Goal: Task Accomplishment & Management: Use online tool/utility

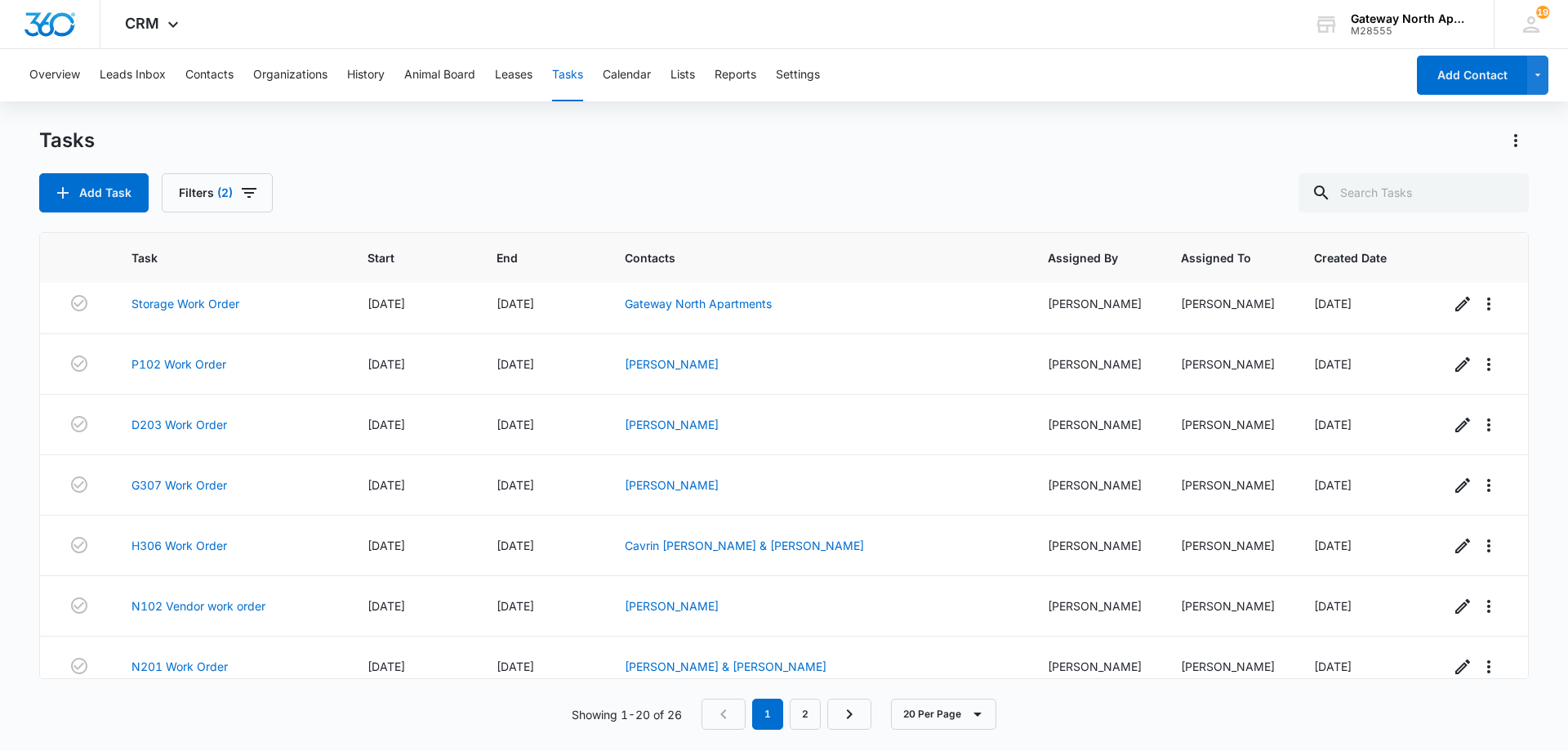
scroll to position [814, 0]
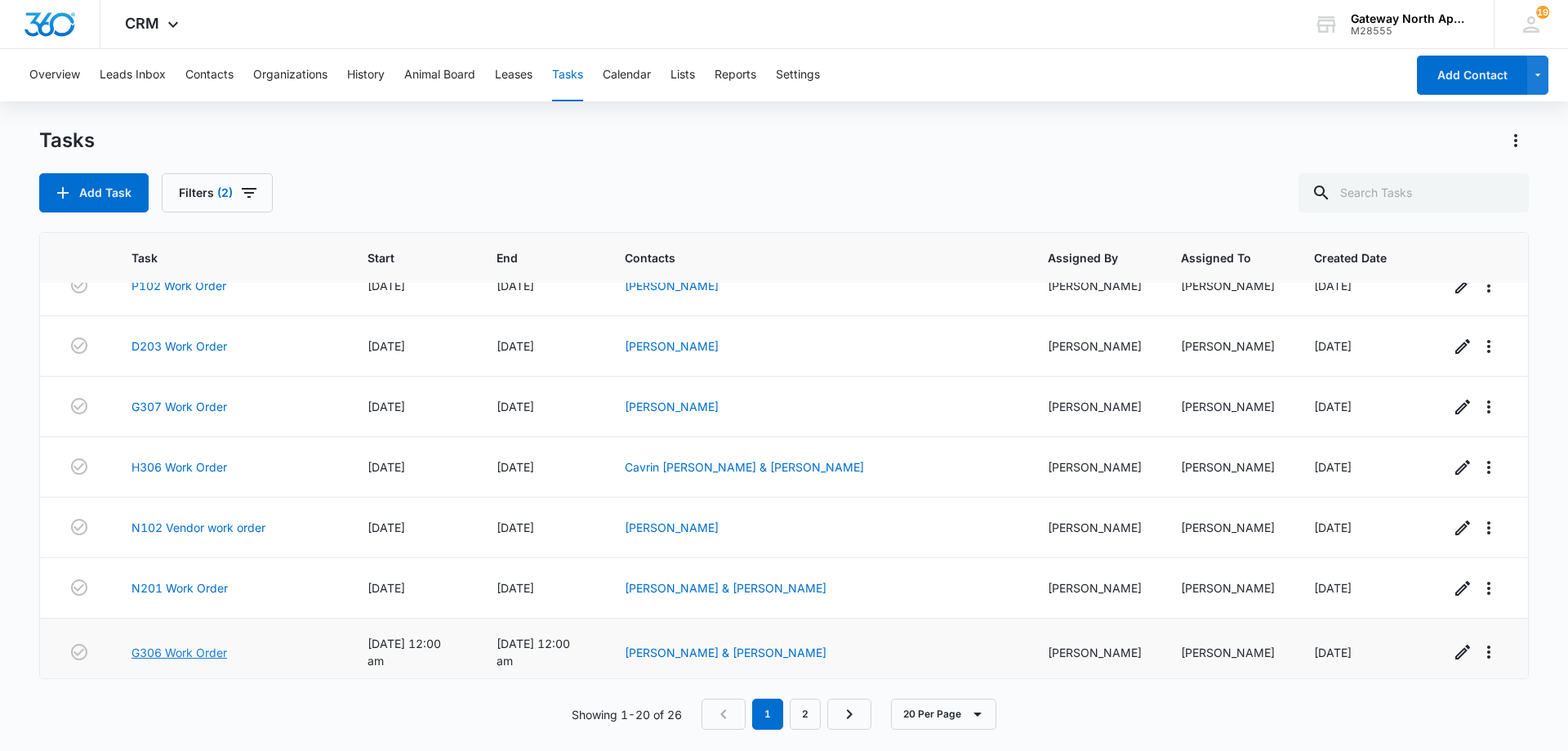
click at [185, 649] on link "G306 Work Order" at bounding box center [179, 652] width 95 height 17
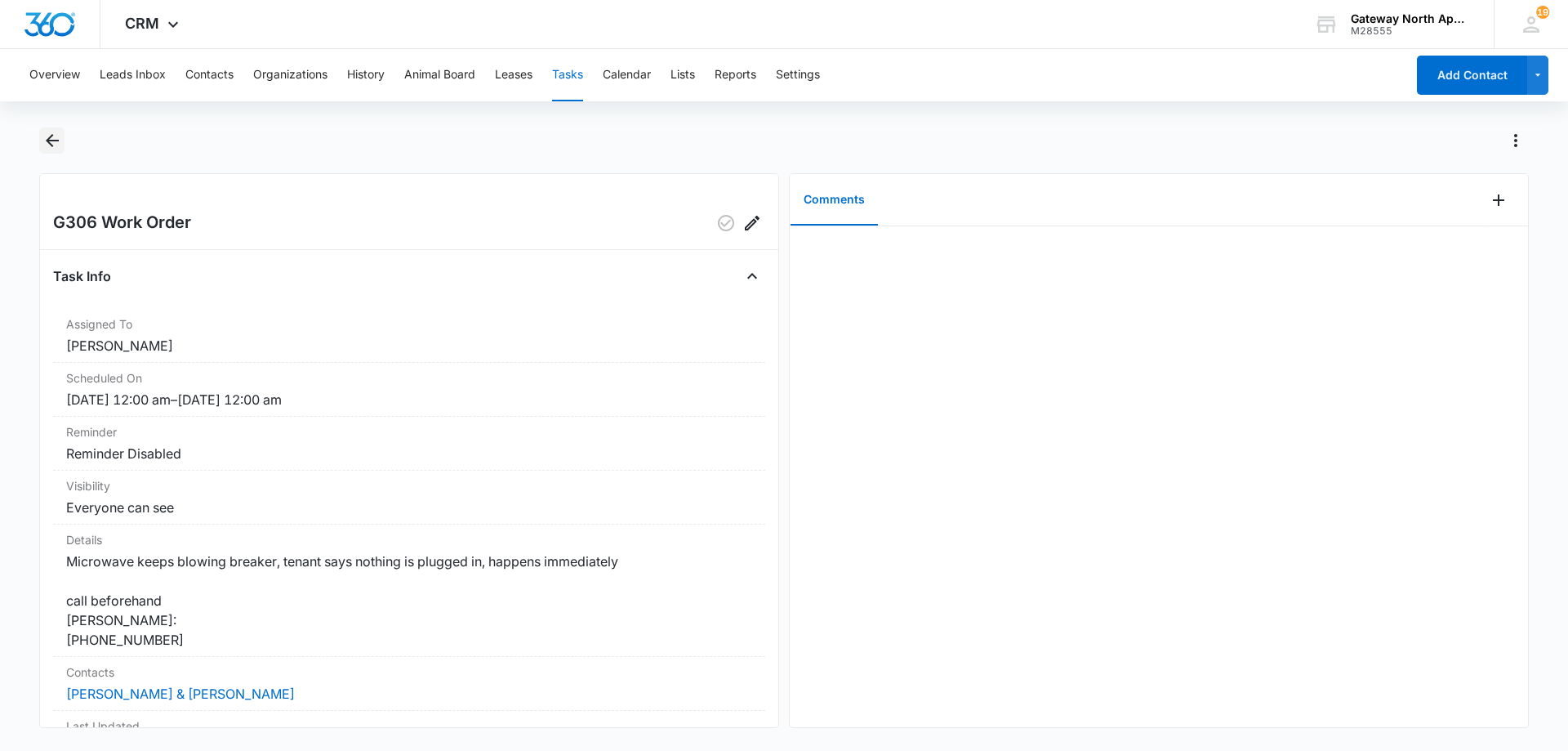
click at [58, 146] on icon "Back" at bounding box center [52, 140] width 20 height 20
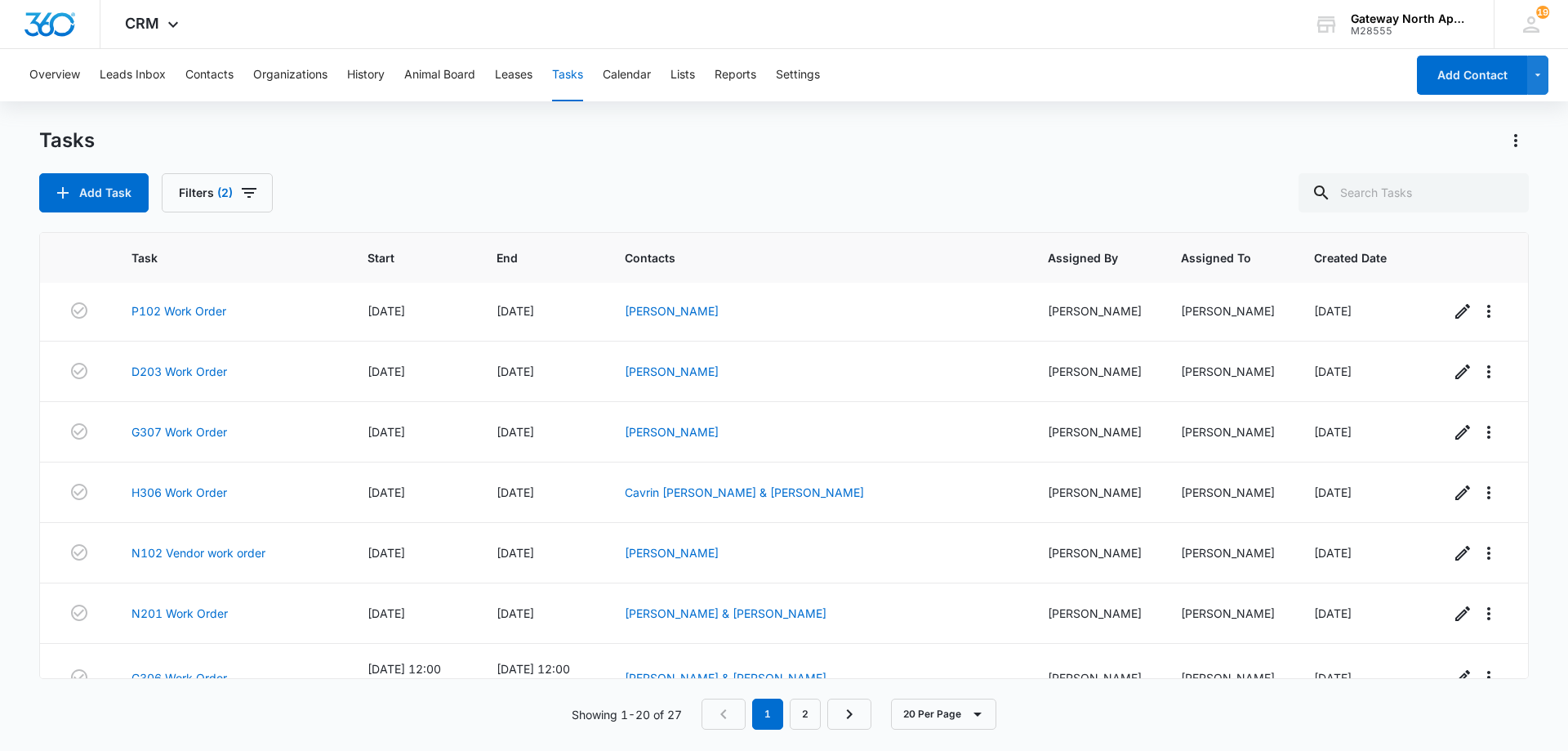
scroll to position [814, 0]
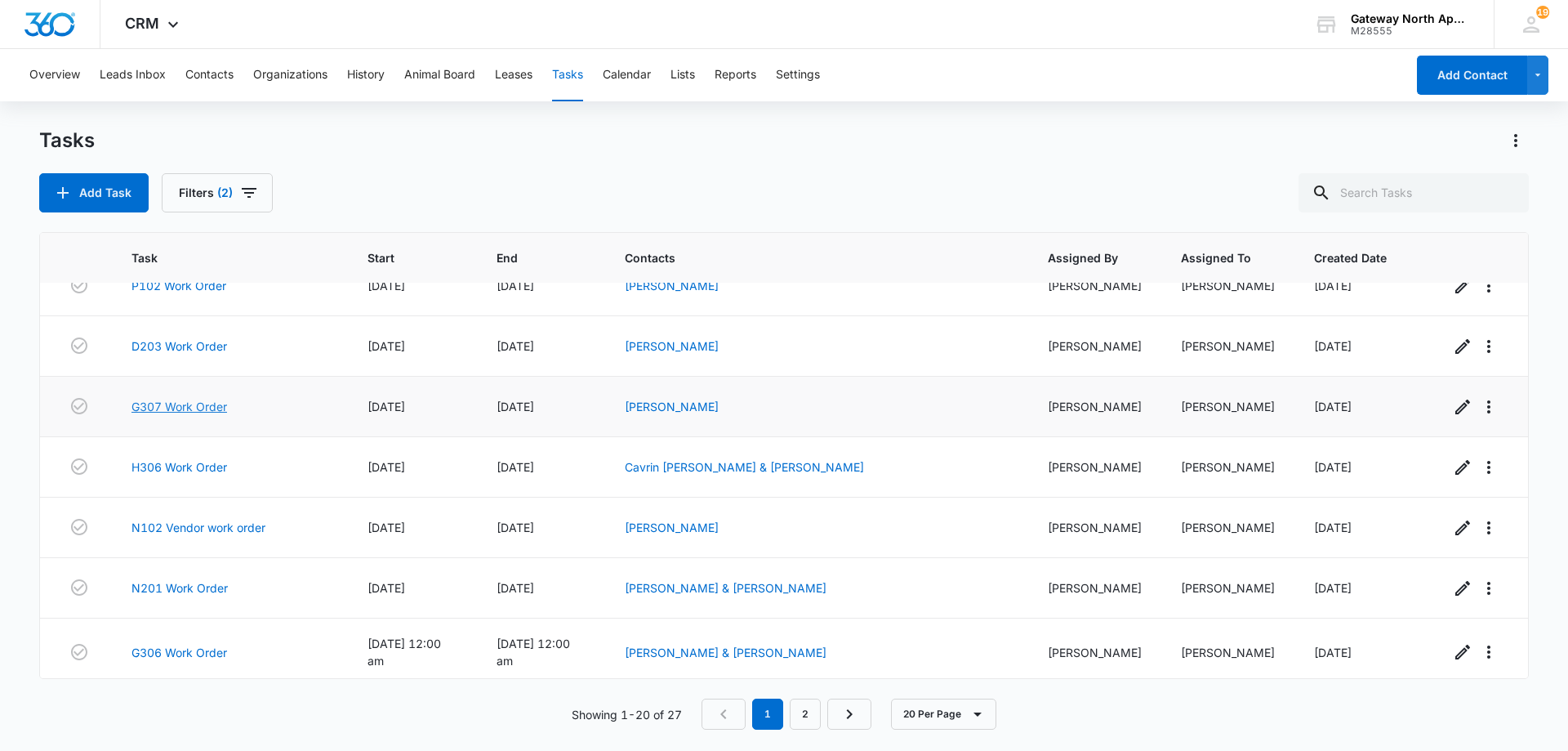
click at [191, 412] on link "G307 Work Order" at bounding box center [179, 406] width 95 height 17
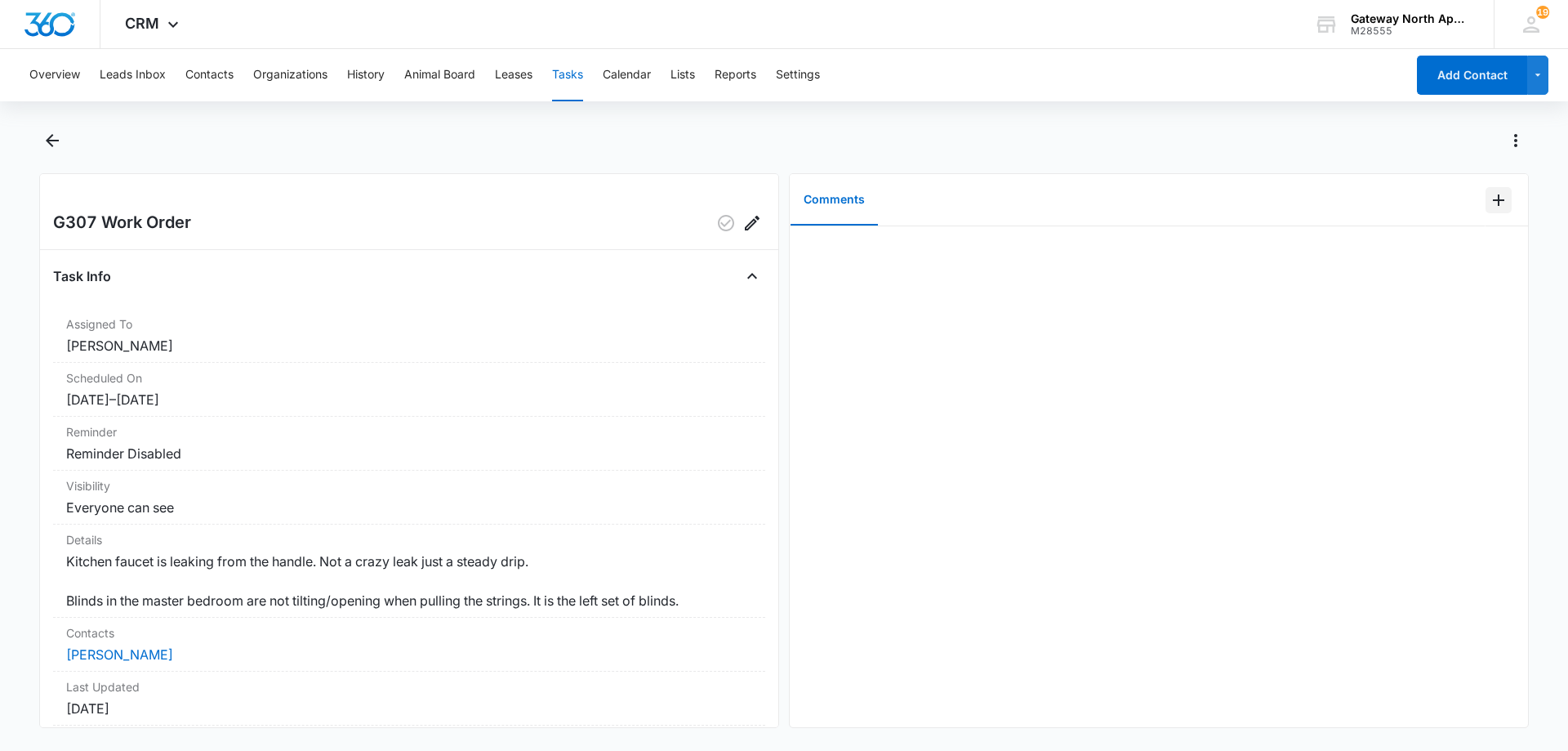
click at [1493, 196] on icon "Add Comment" at bounding box center [1499, 200] width 12 height 12
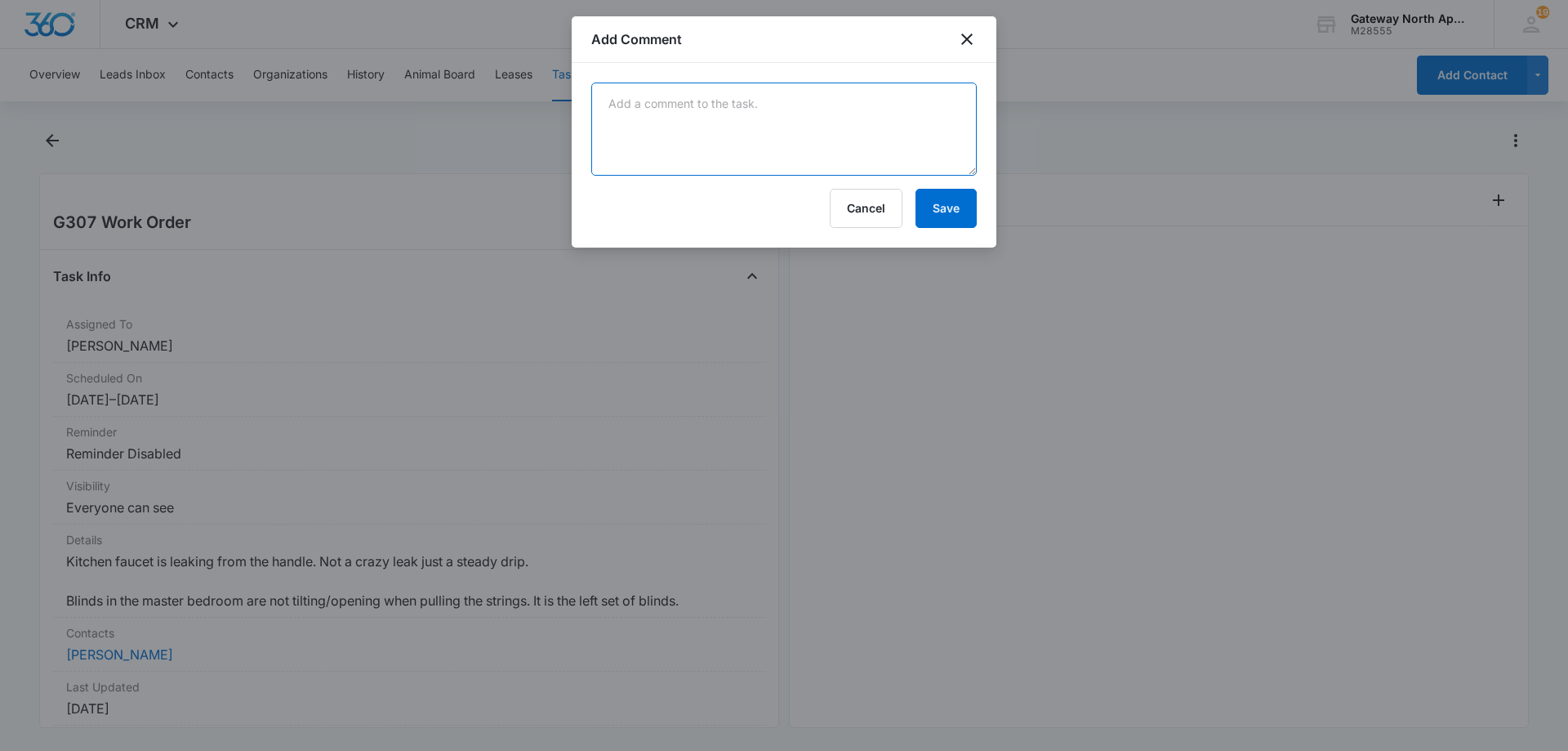
click at [840, 115] on textarea at bounding box center [784, 129] width 385 height 93
type textarea "fix the kitchen sink it was just lose able to to fix blinds partly little girl …"
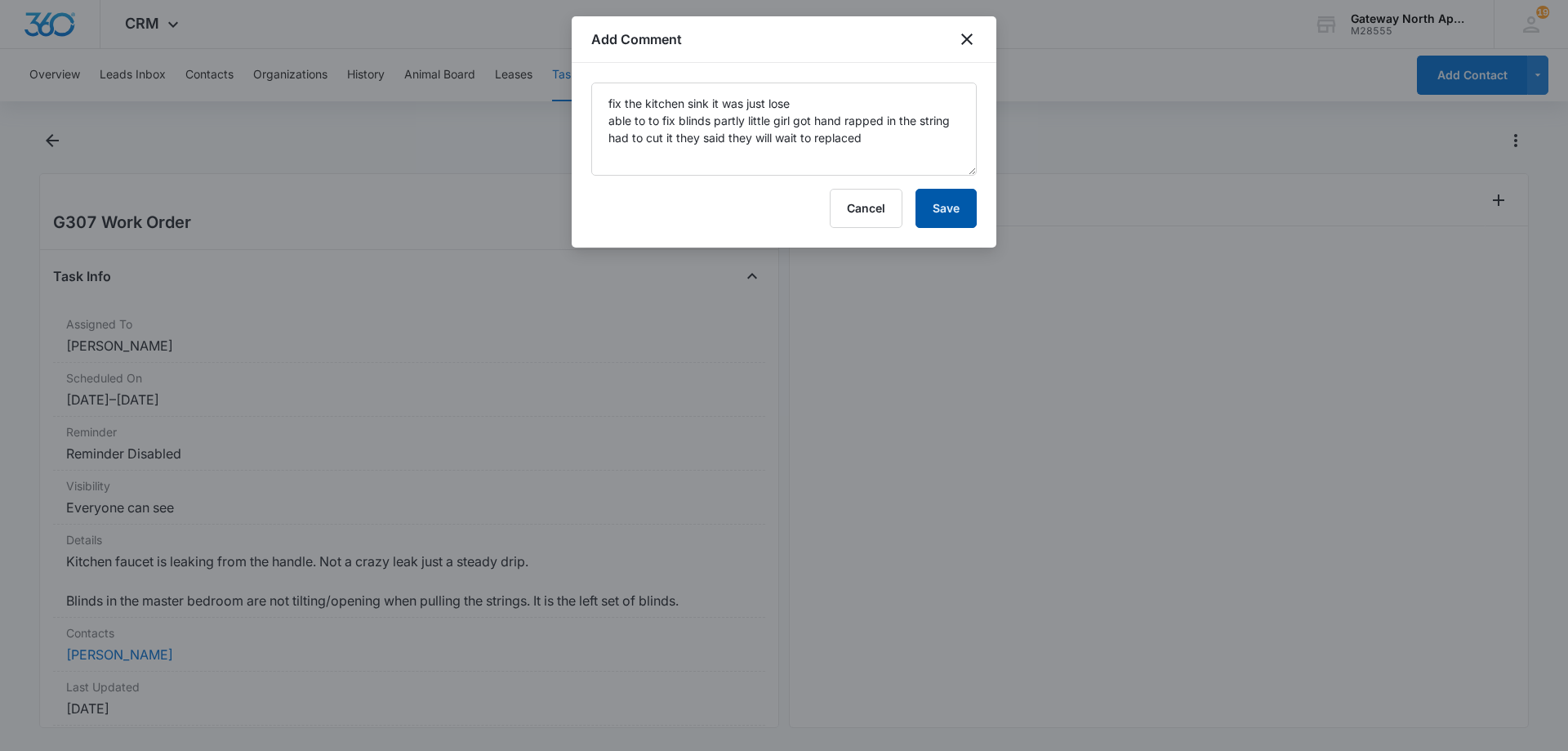
click at [949, 214] on button "Save" at bounding box center [946, 209] width 61 height 40
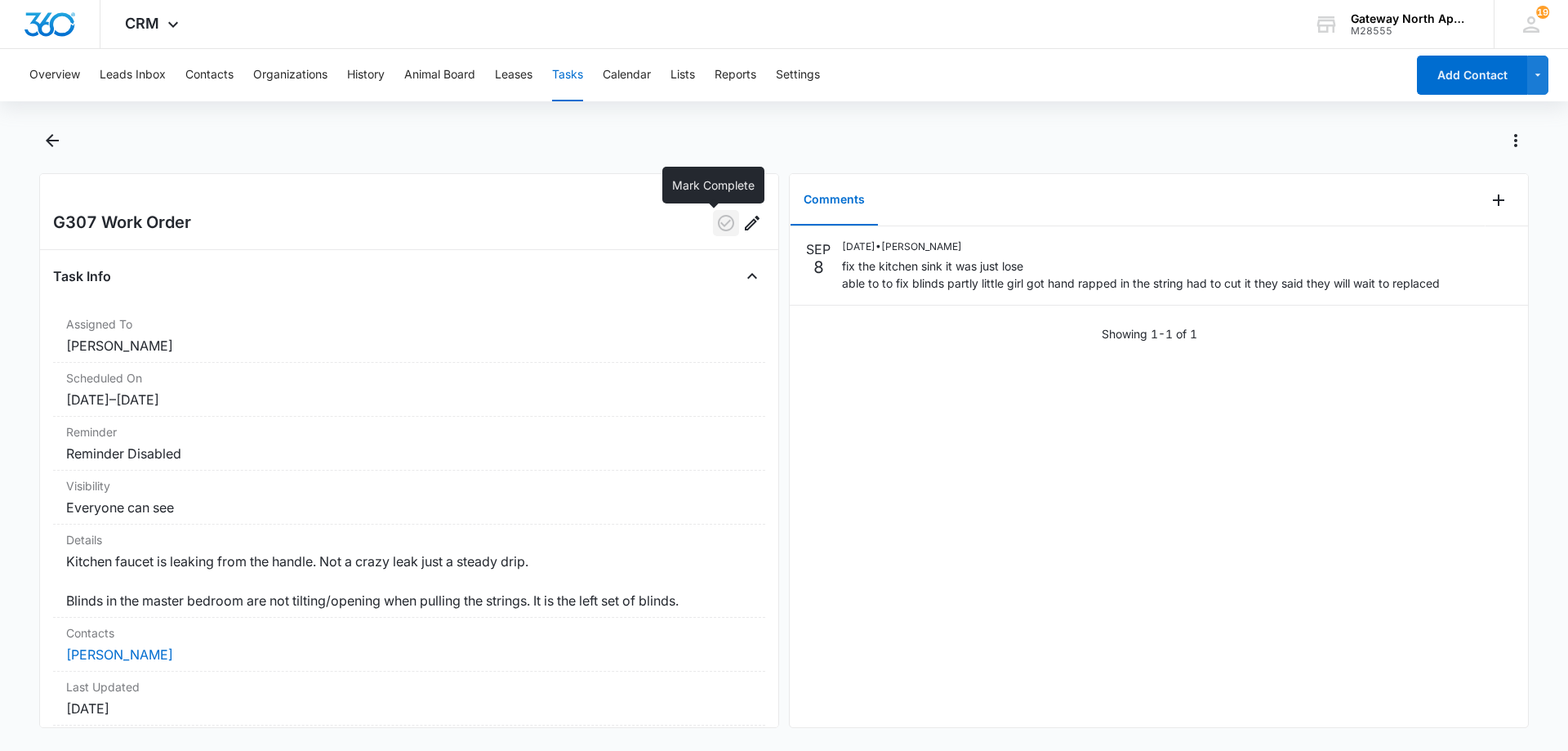
click at [720, 222] on icon "button" at bounding box center [726, 223] width 20 height 20
click at [1042, 263] on p "fix the kitchen sink it was just lose able to to fix blinds partly little girl …" at bounding box center [1141, 275] width 598 height 34
click at [1489, 252] on icon "Edit" at bounding box center [1499, 253] width 20 height 20
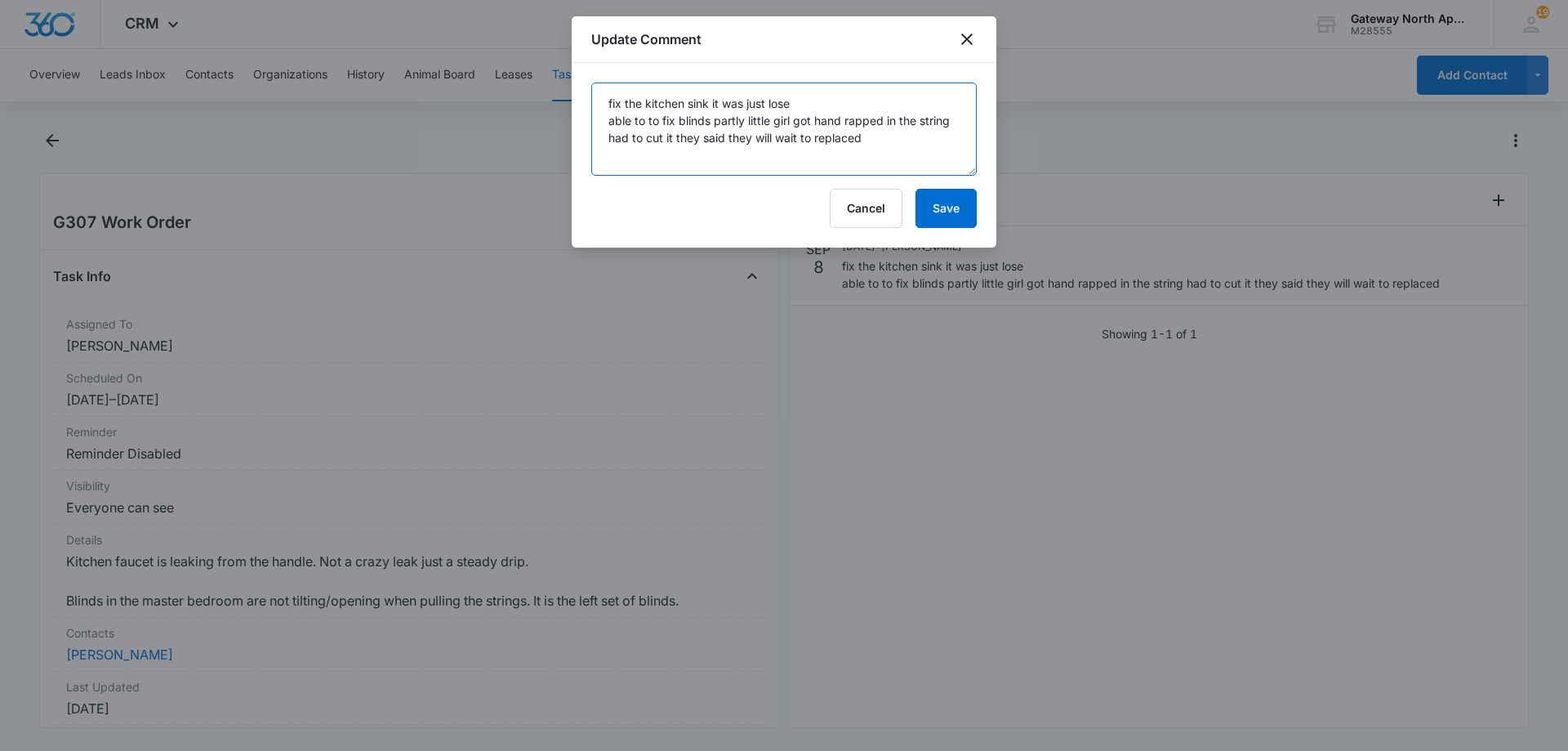
click at [755, 136] on textarea "fix the kitchen sink it was just lose able to to fix blinds partly little girl …" at bounding box center [784, 129] width 385 height 93
click at [954, 144] on textarea "fix the kitchen sink it was just lose able to to fix blinds partly little girl …" at bounding box center [784, 129] width 385 height 93
click at [722, 162] on textarea "fix the kitchen sink it was just lose able to to fix blinds partly little girl …" at bounding box center [784, 129] width 385 height 93
click at [627, 154] on textarea "fix the kitchen sink it was just lose able to to fix blinds partly little girl …" at bounding box center [784, 129] width 385 height 93
click at [620, 155] on textarea "fix the kitchen sink it was just lose able to to fix blinds partly little girl …" at bounding box center [784, 129] width 385 height 93
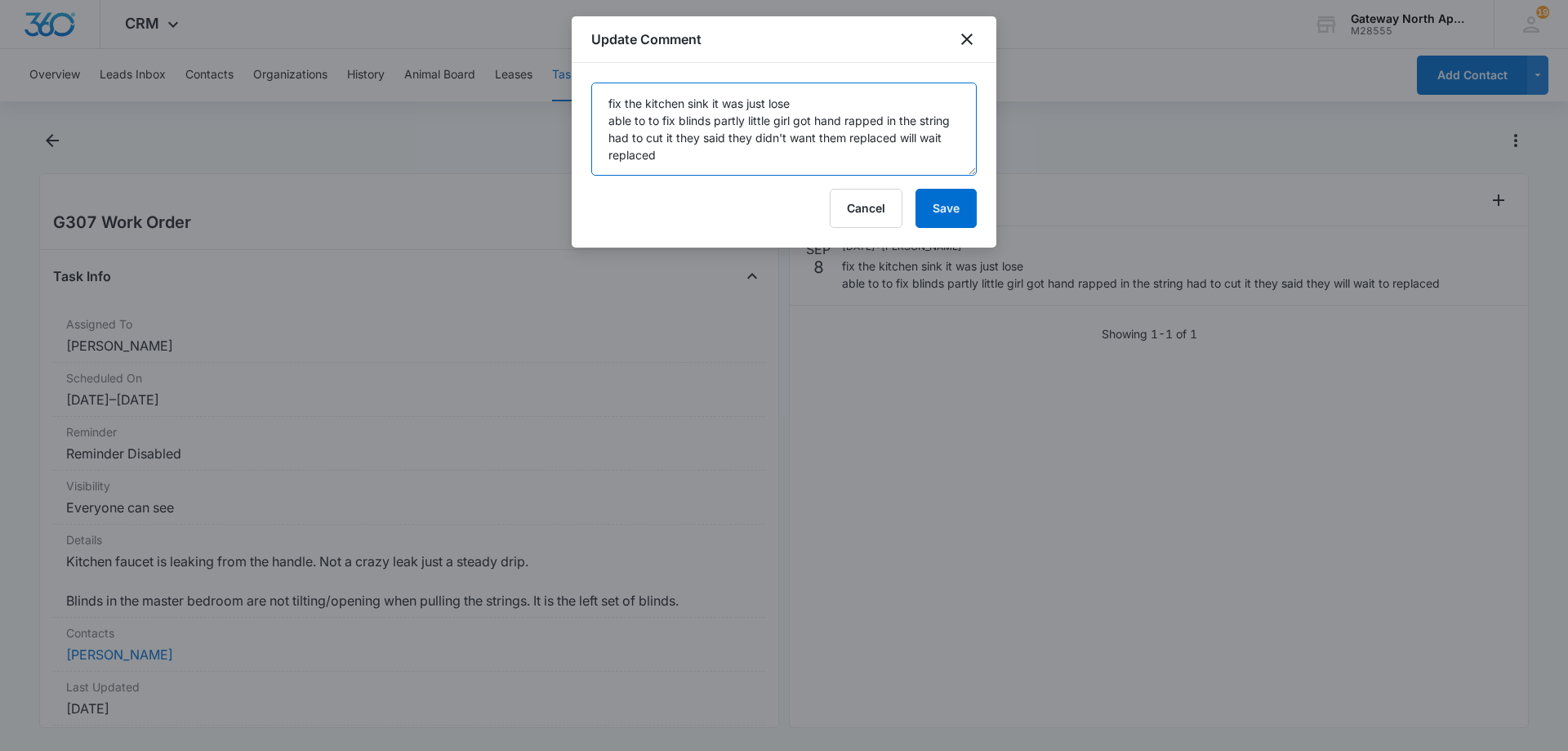
click at [666, 160] on textarea "fix the kitchen sink it was just lose able to to fix blinds partly little girl …" at bounding box center [784, 129] width 385 height 93
type textarea "fix the kitchen sink it was just lose able to to fix blinds partly little girl …"
click at [960, 197] on button "Save" at bounding box center [946, 209] width 61 height 40
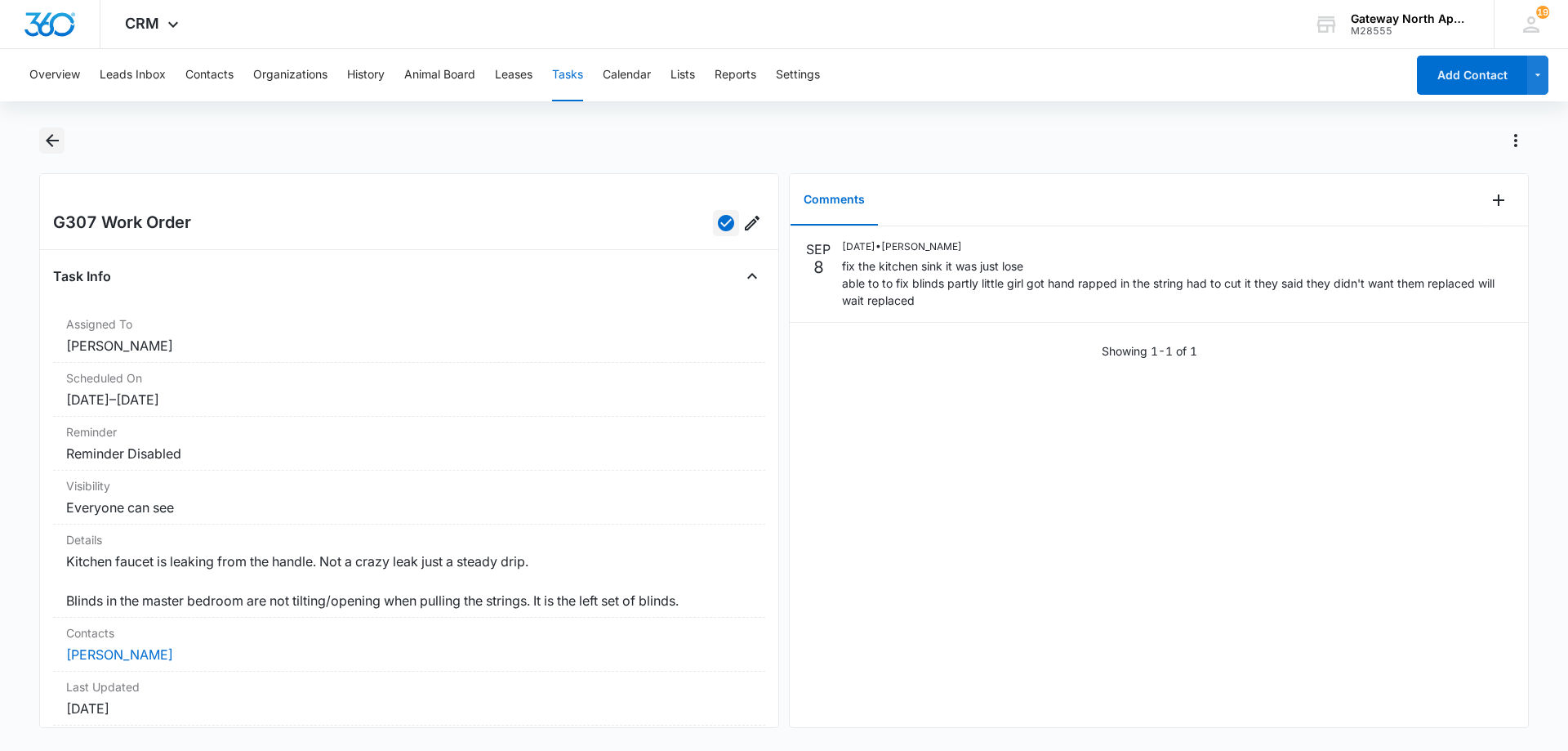
click at [47, 146] on icon "Back" at bounding box center [52, 140] width 20 height 20
